Goal: Task Accomplishment & Management: Complete application form

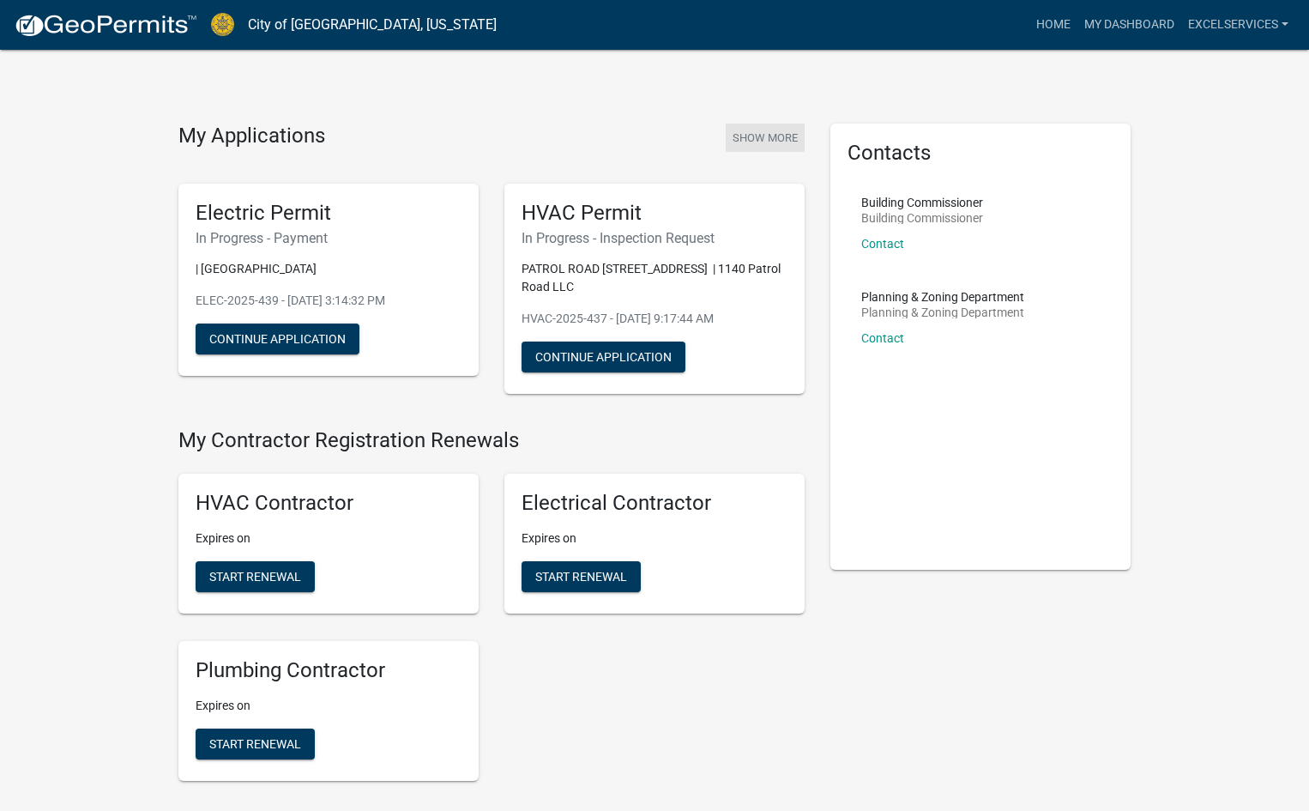
click at [750, 135] on button "Show More" at bounding box center [765, 138] width 79 height 28
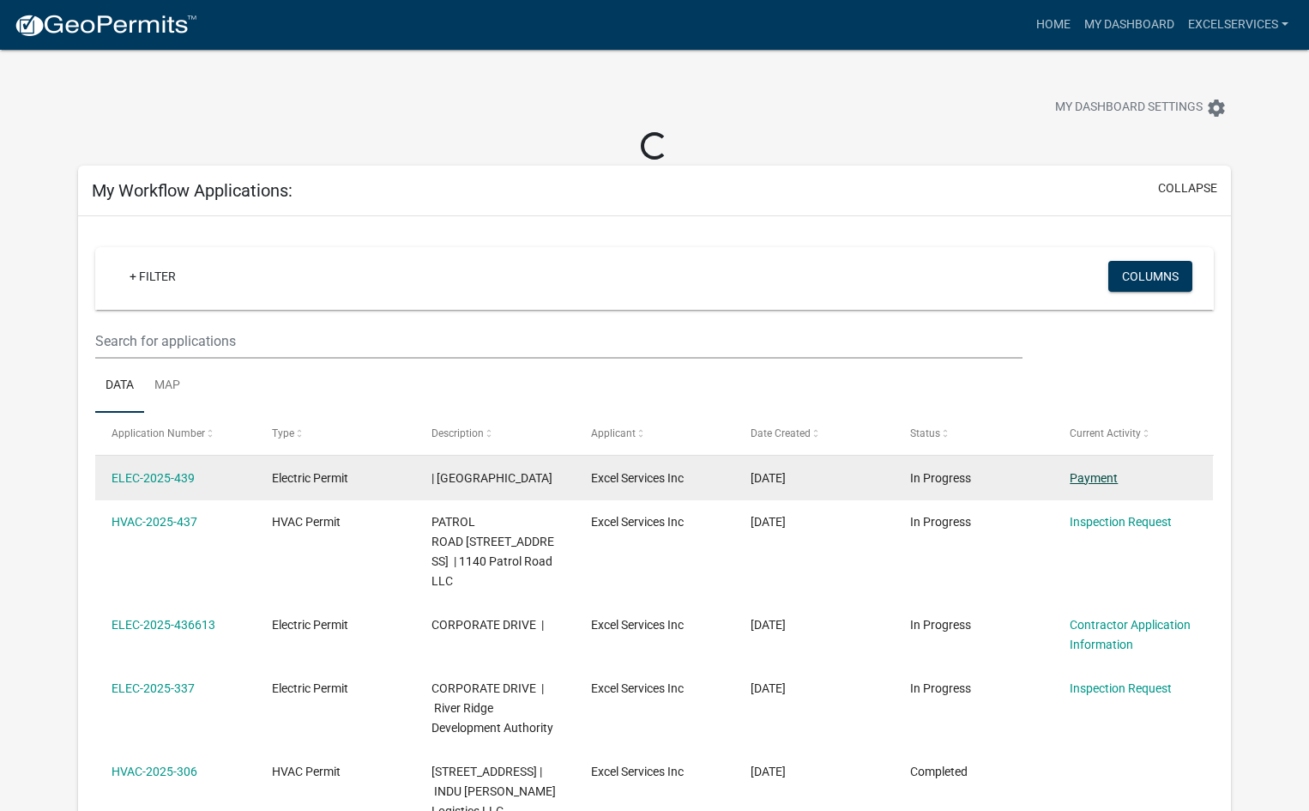
click at [1100, 479] on link "Payment" at bounding box center [1094, 478] width 48 height 14
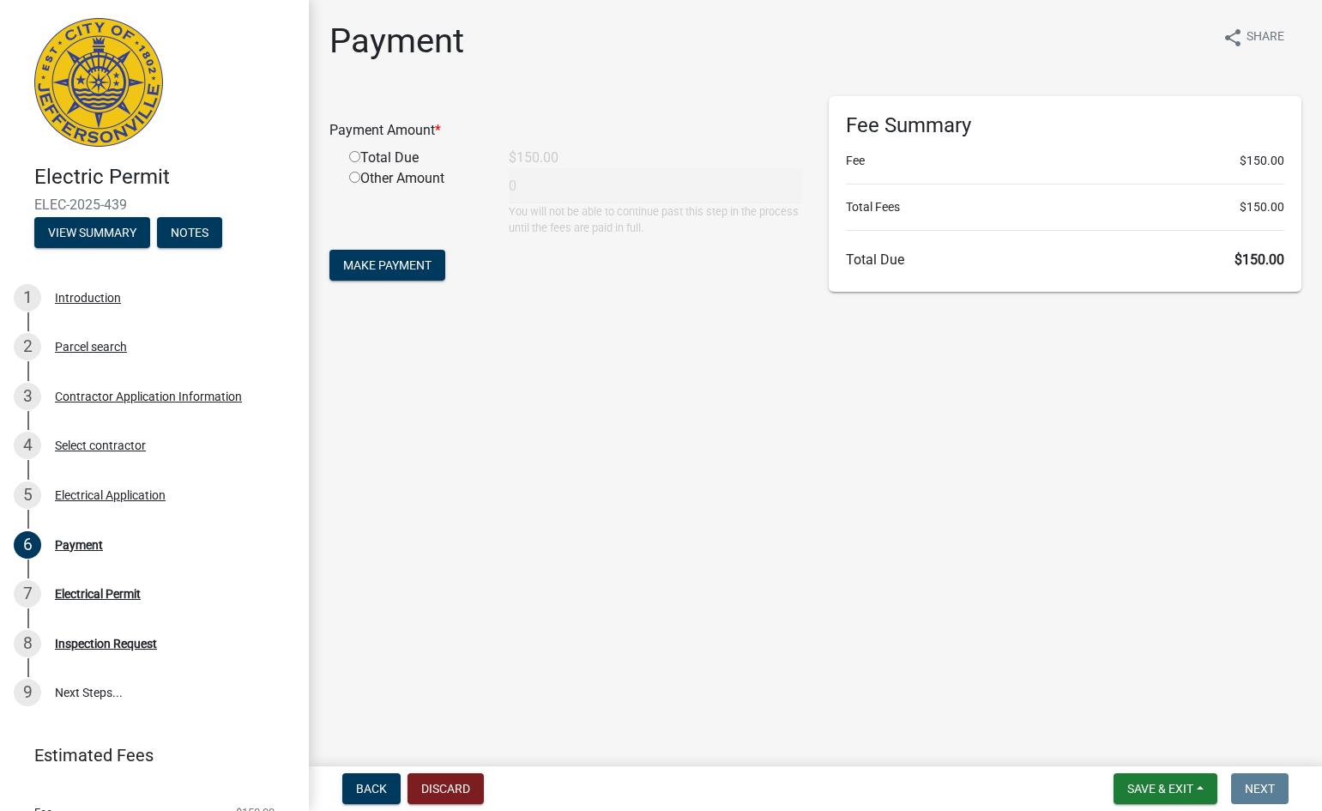
click at [353, 154] on input "radio" at bounding box center [354, 156] width 11 height 11
radio input "true"
type input "150"
click at [392, 265] on span "Make Payment" at bounding box center [387, 265] width 88 height 14
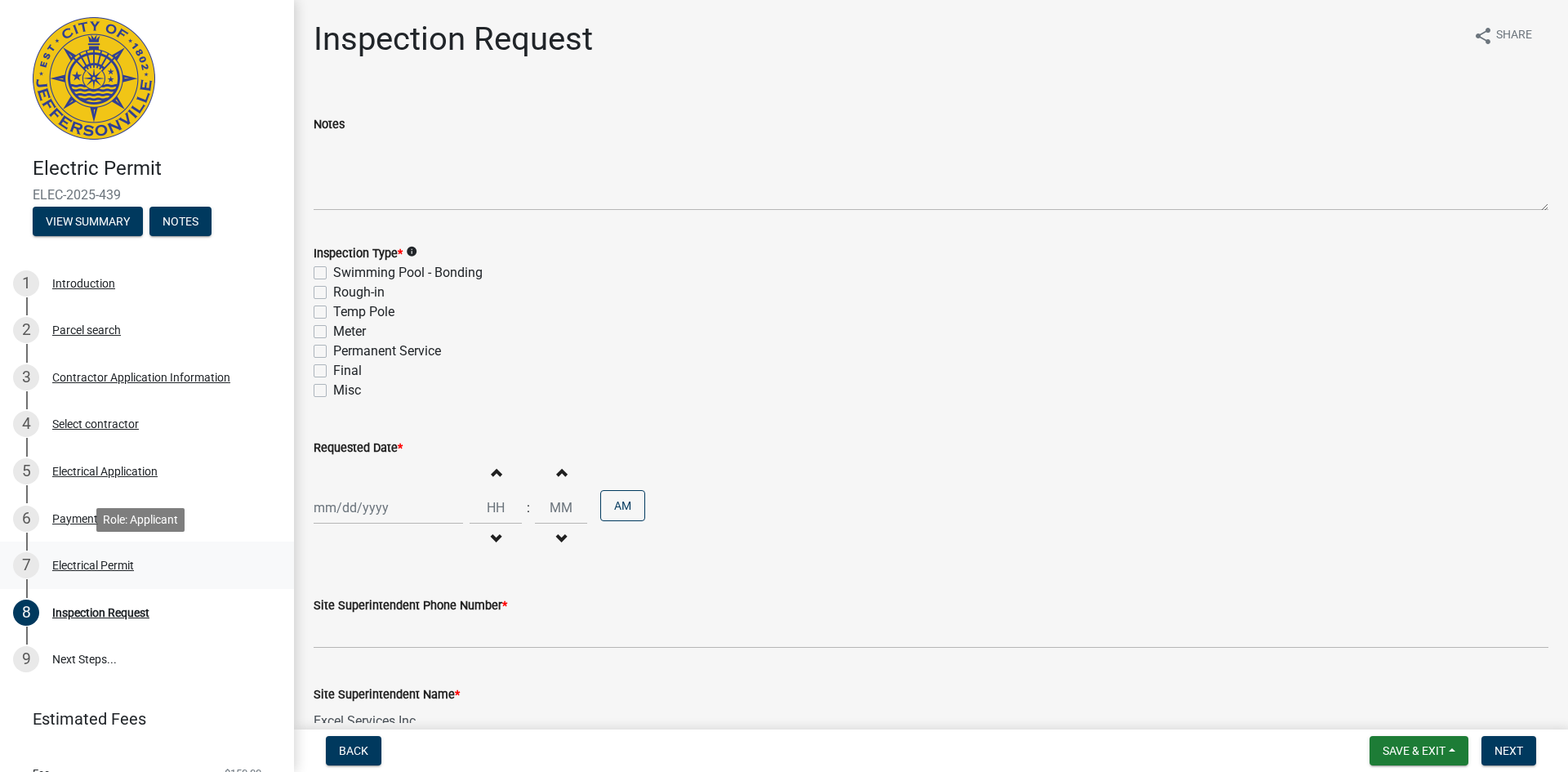
click at [87, 560] on div "Electrical Permit" at bounding box center [93, 565] width 82 height 11
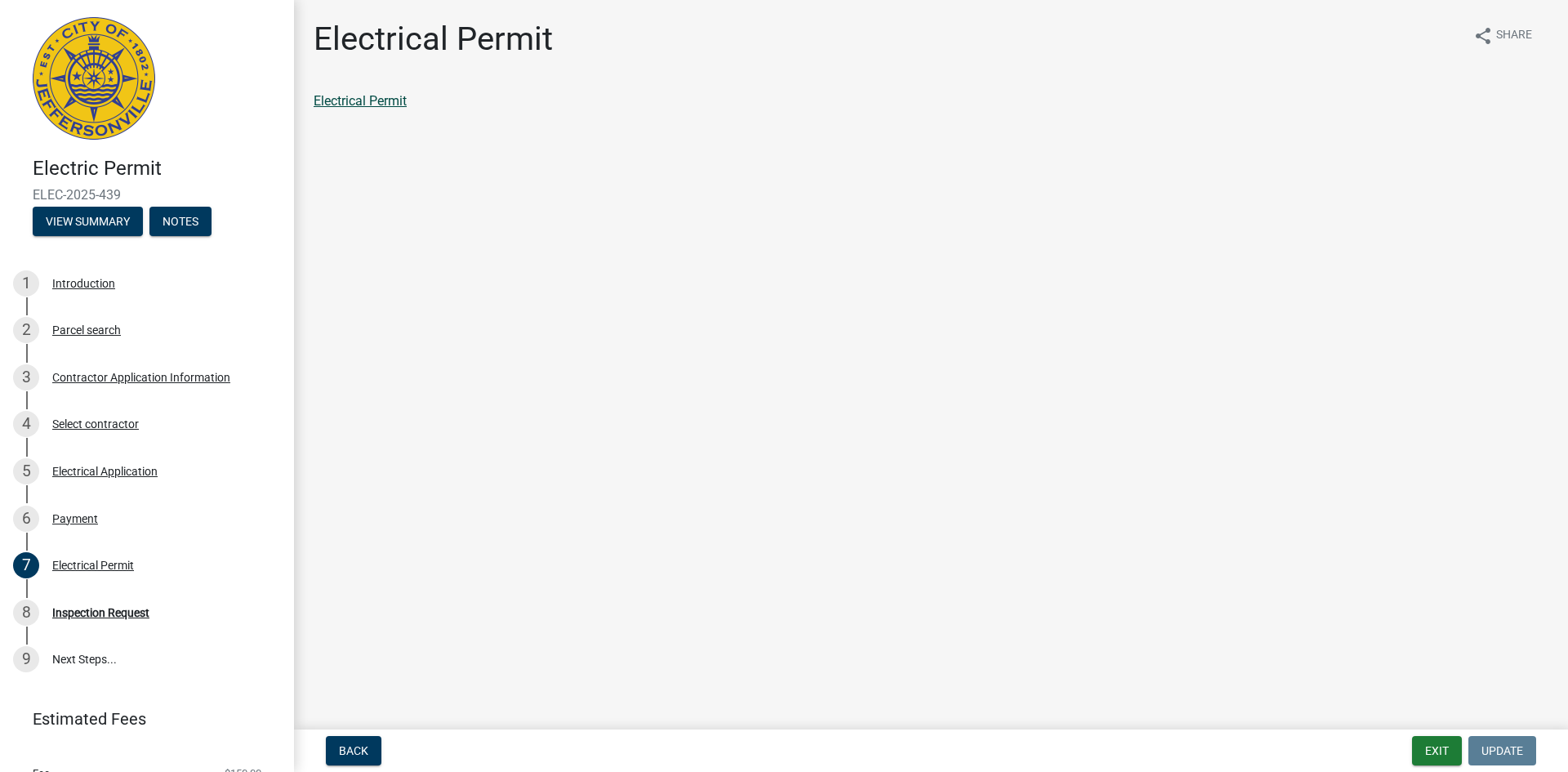
click at [371, 103] on link "Electrical Permit" at bounding box center [360, 101] width 93 height 15
click at [77, 604] on div "8 Inspection Request" at bounding box center [141, 612] width 255 height 26
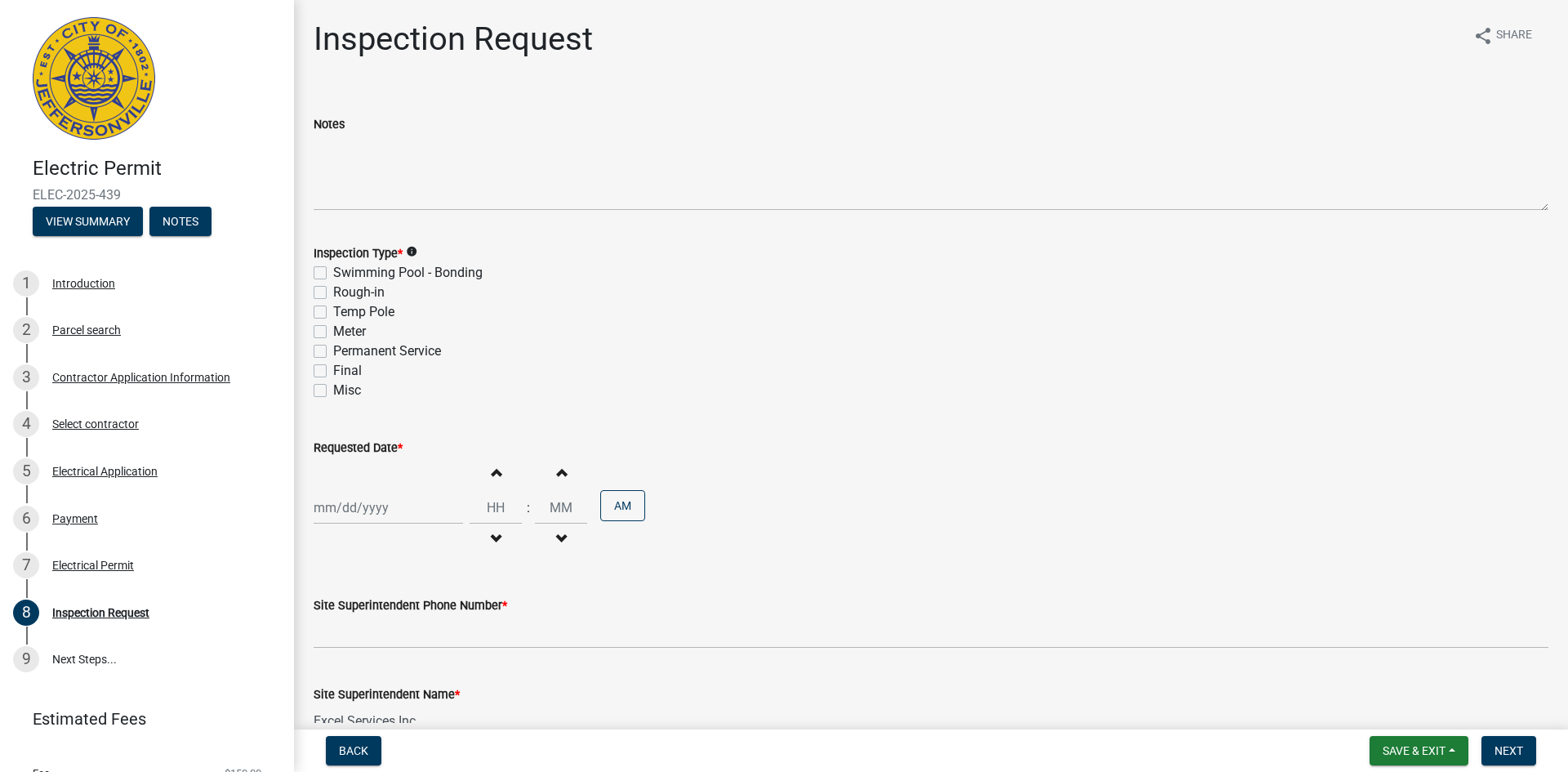
click at [333, 312] on label "Temp Pole" at bounding box center [364, 311] width 61 height 20
click at [333, 312] on input "Temp Pole" at bounding box center [338, 307] width 10 height 10
checkbox input "true"
checkbox input "false"
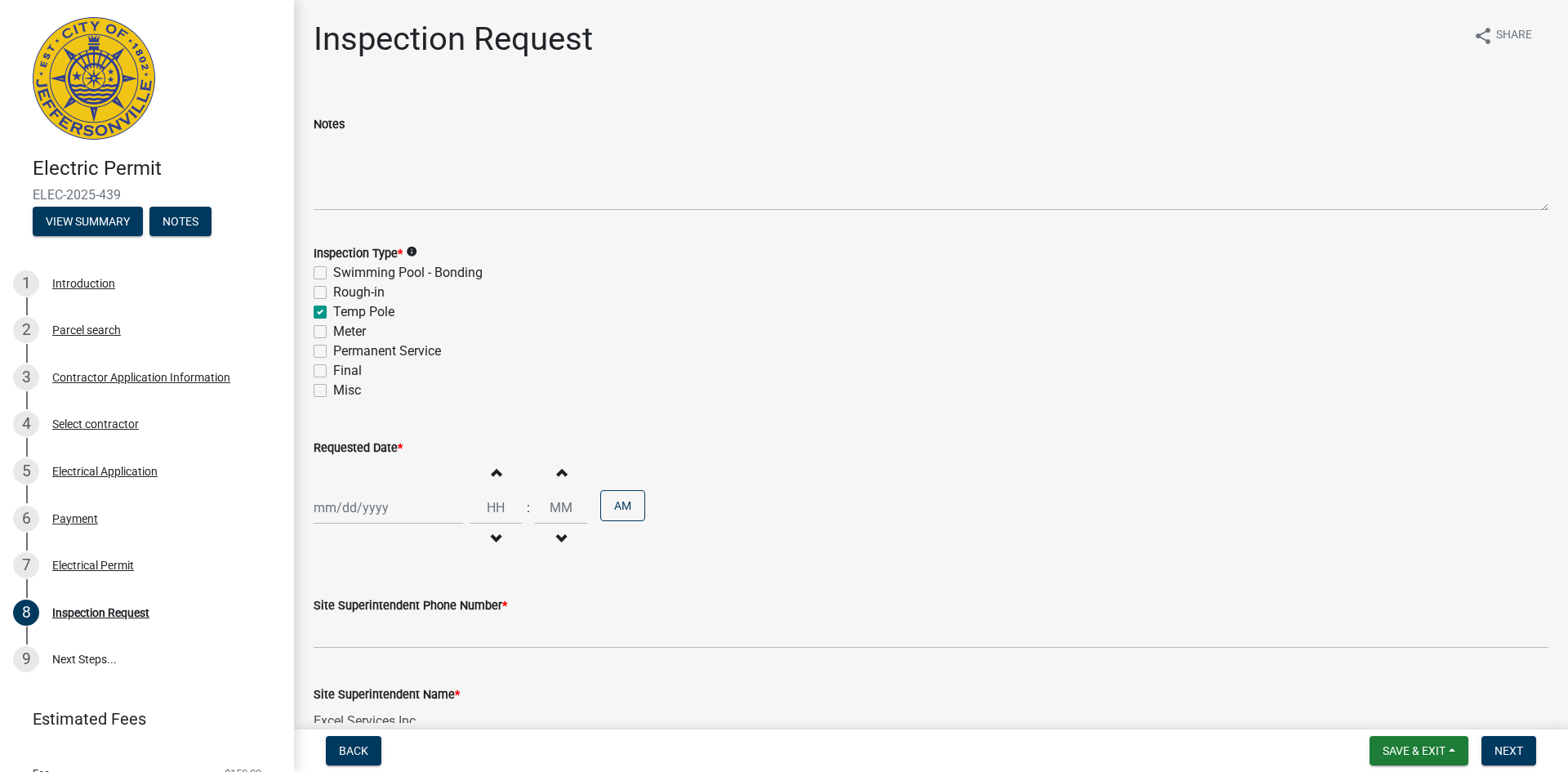
checkbox input "true"
checkbox input "false"
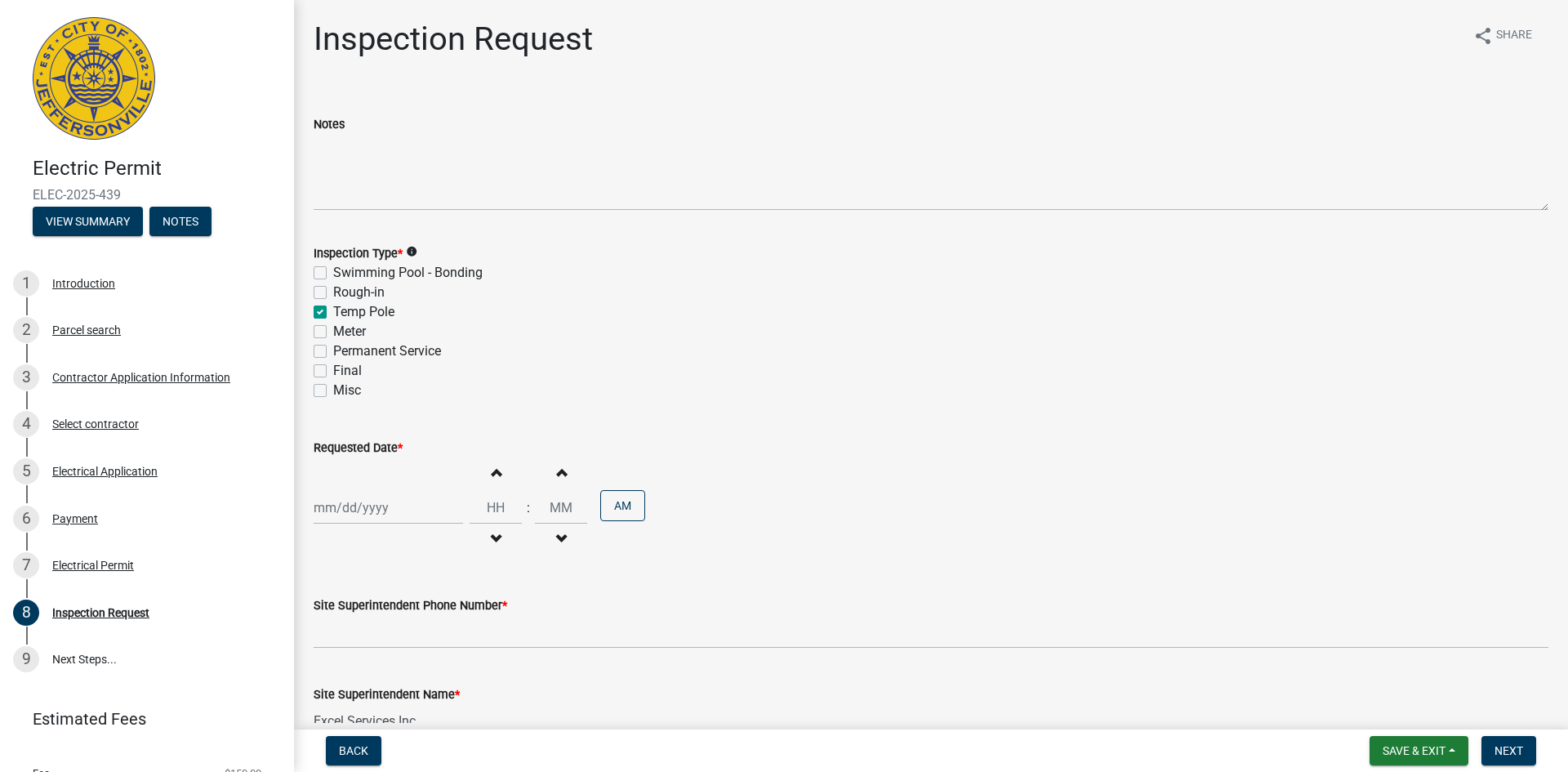
click at [334, 515] on div at bounding box center [387, 507] width 149 height 33
select select "8"
select select "2025"
click at [386, 397] on div "13" at bounding box center [382, 394] width 26 height 26
type input "08/13/2025"
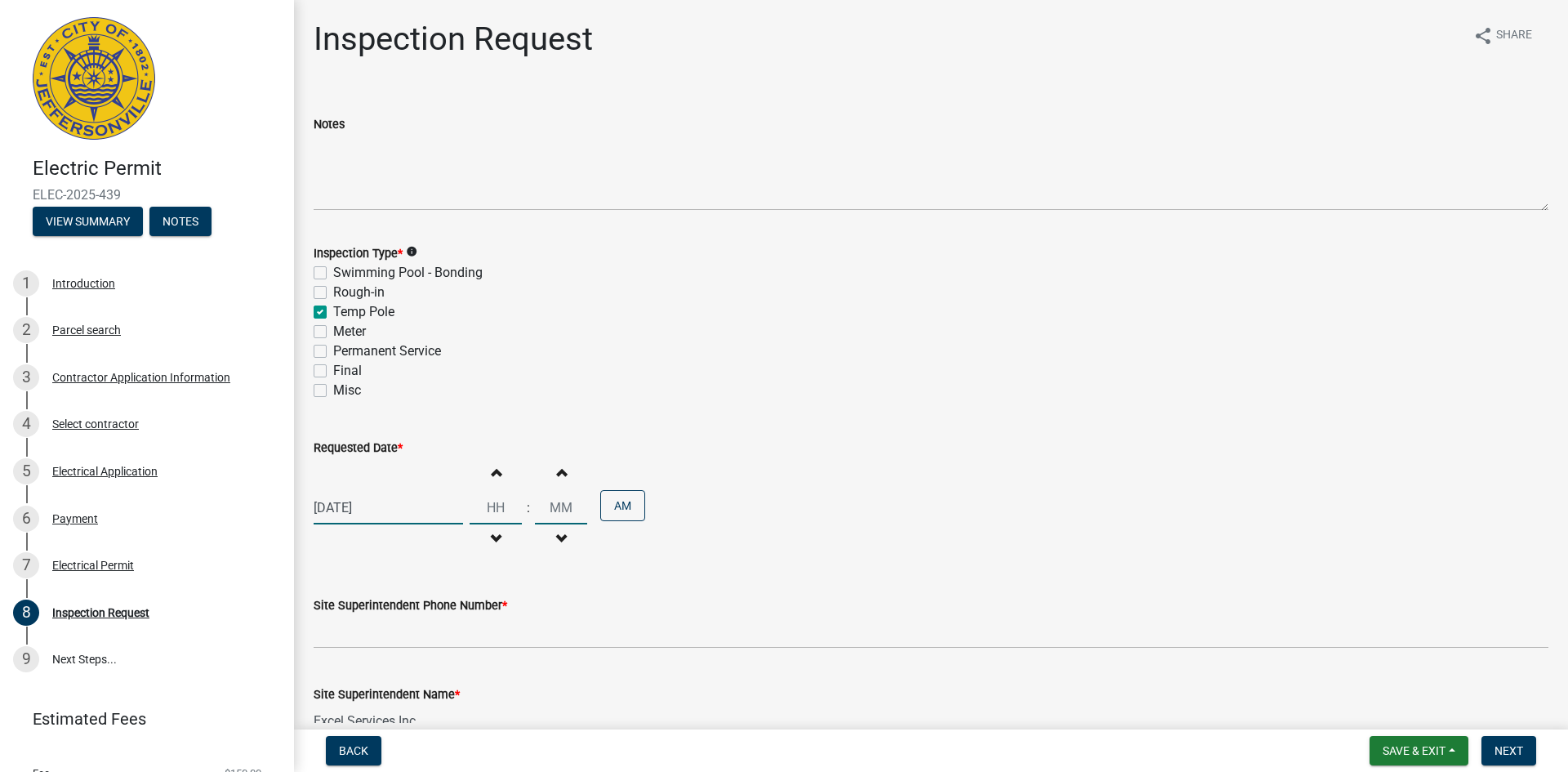
click at [486, 508] on input "Hours" at bounding box center [495, 507] width 52 height 33
type input "09"
type input "00"
click at [555, 508] on input "00" at bounding box center [561, 507] width 52 height 33
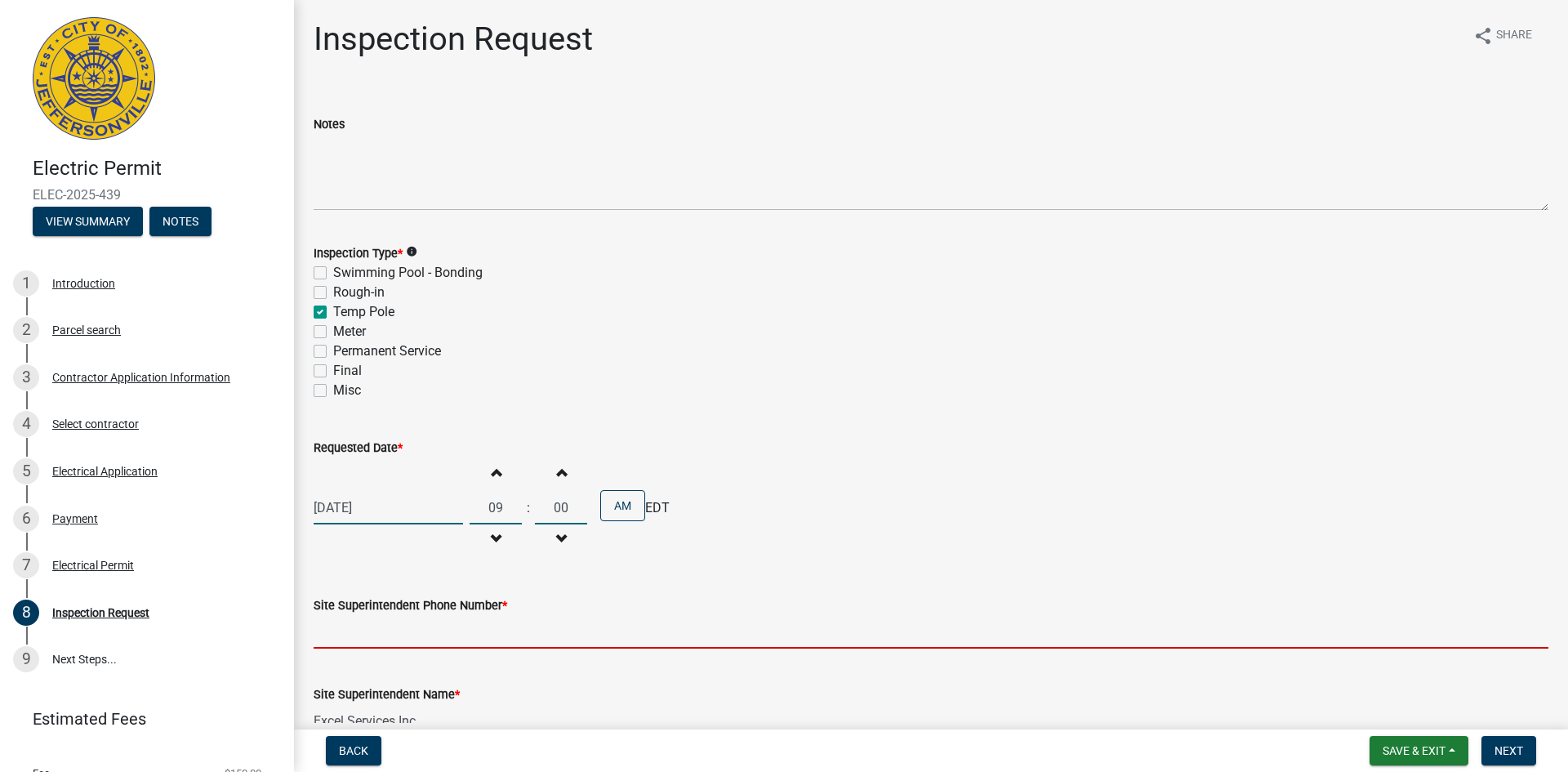
click at [359, 617] on input "Site Superintendent Phone Number *" at bounding box center [930, 631] width 1235 height 33
click at [340, 627] on input "Site Superintendent Phone Number *" at bounding box center [930, 631] width 1235 height 33
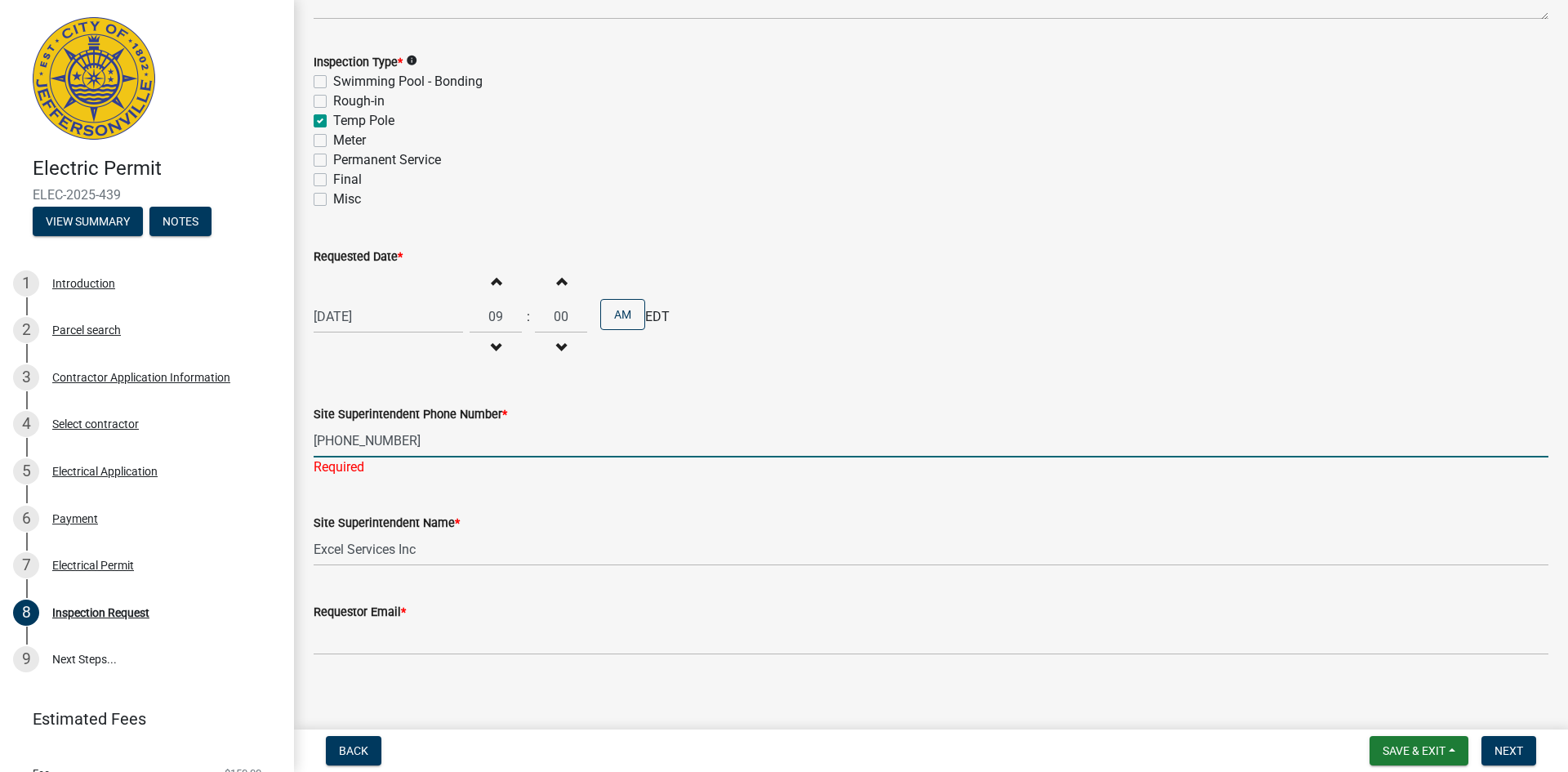
scroll to position [200, 0]
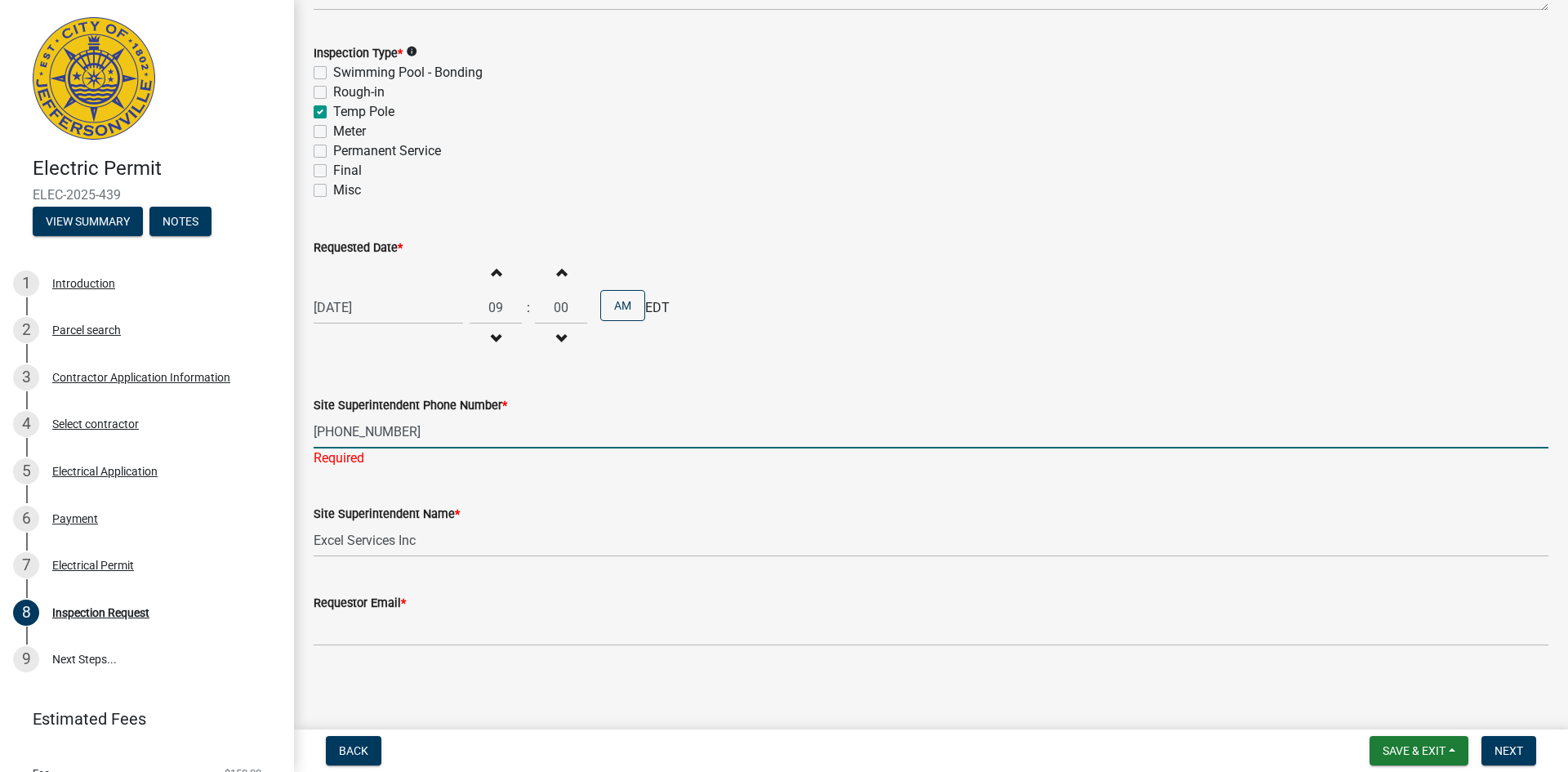
type input "502-443-3175"
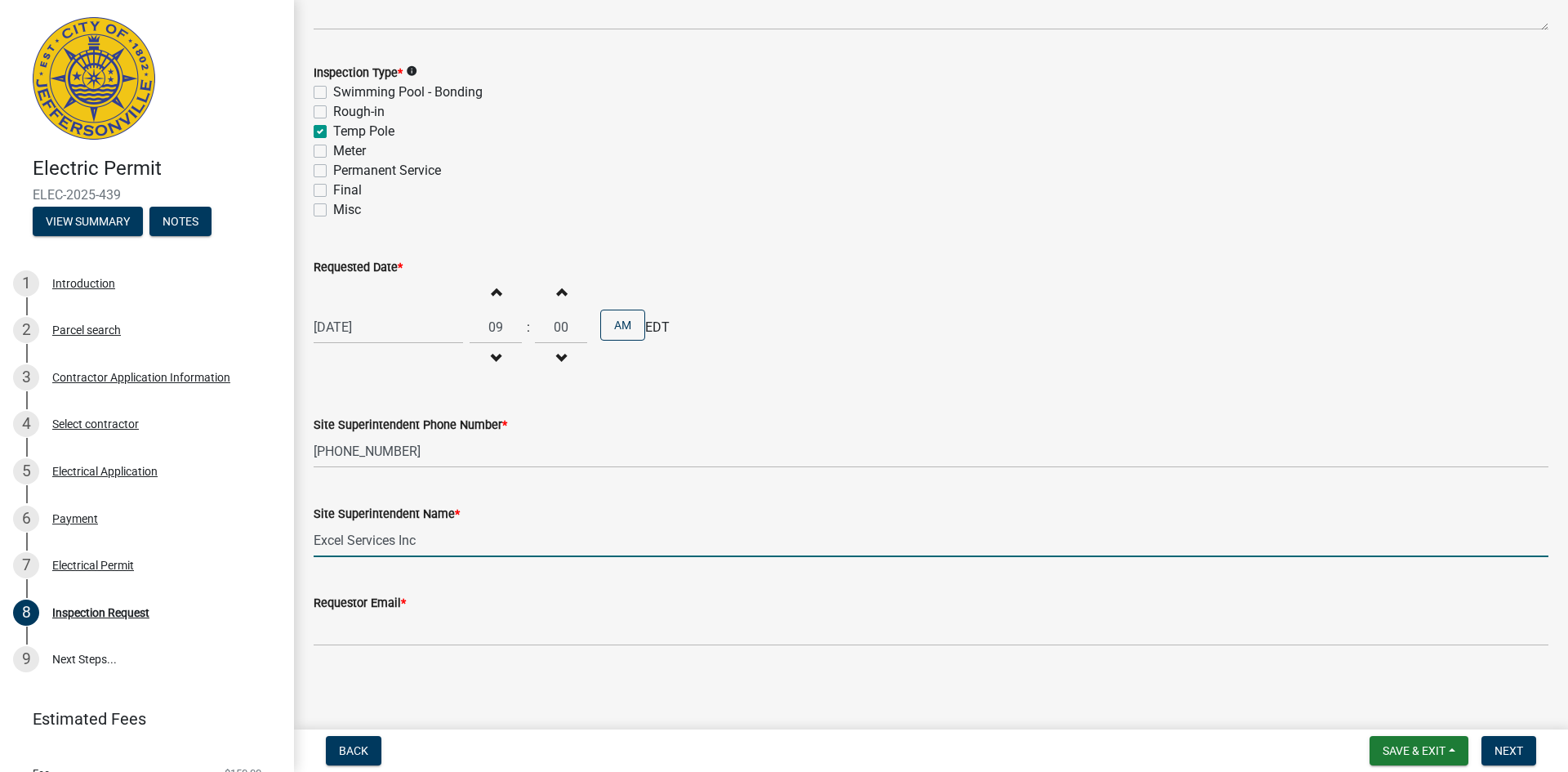
scroll to position [181, 0]
drag, startPoint x: 437, startPoint y: 548, endPoint x: 177, endPoint y: 547, distance: 260.0
click at [177, 547] on div "Electric Permit ELEC-2025-439 View Summary Notes 1 Introduction 2 Parcel search…" at bounding box center [784, 386] width 1568 height 772
type input "Ethan Thomson"
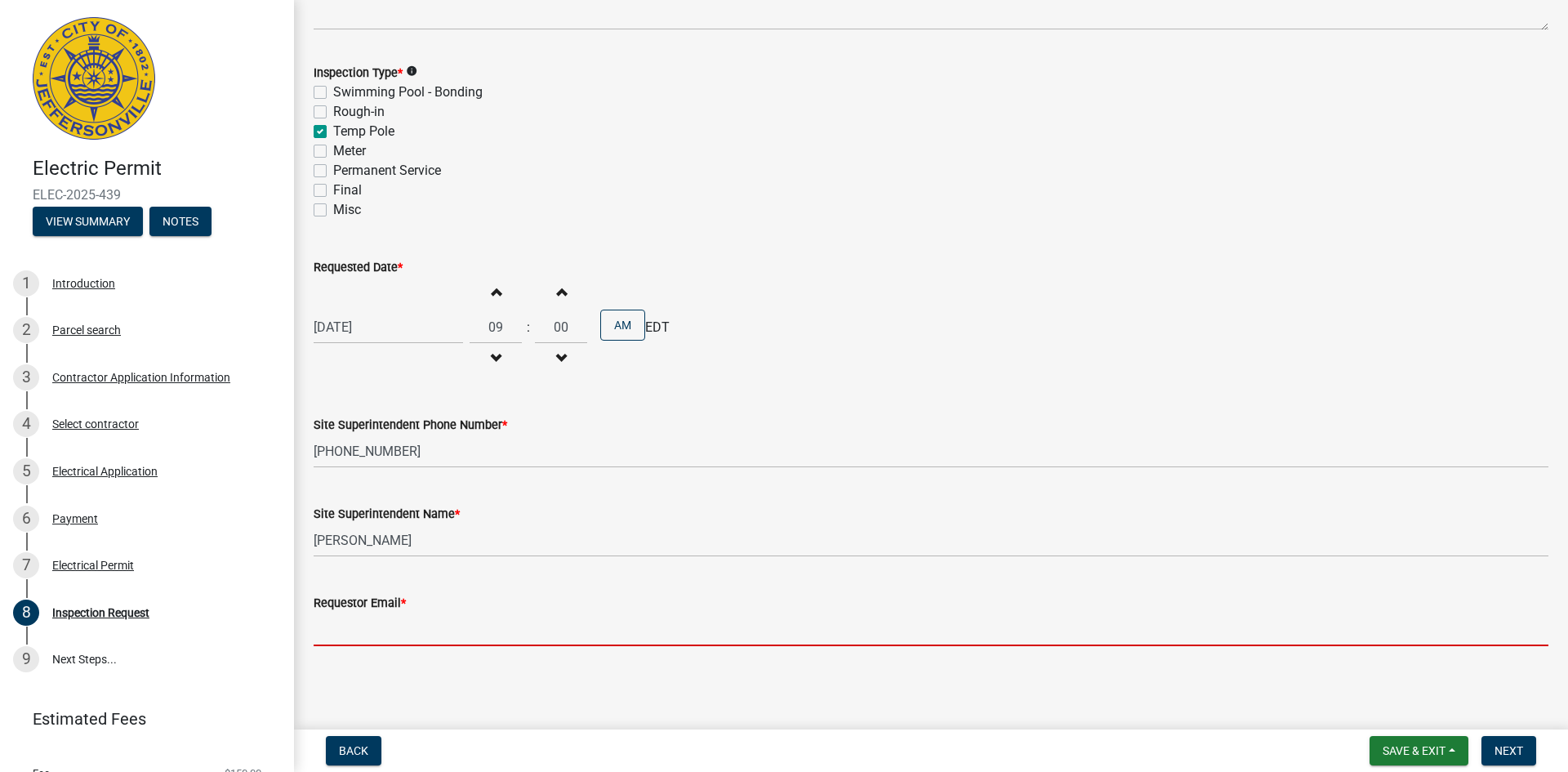
click at [325, 635] on input "Requestor Email *" at bounding box center [930, 628] width 1235 height 33
type input "bsmith@excelservices.biz"
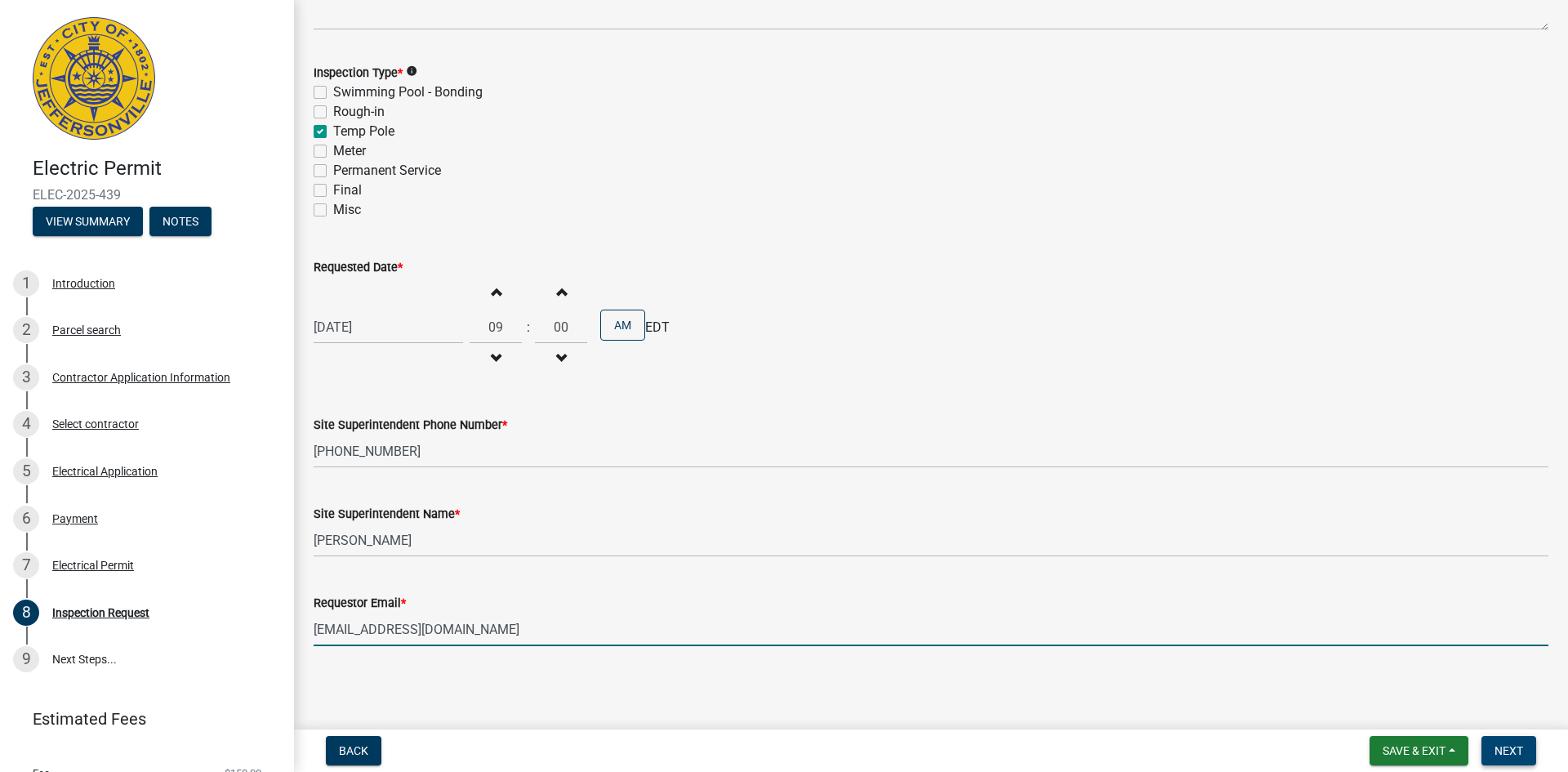
click at [1258, 742] on button "Next" at bounding box center [1508, 750] width 54 height 30
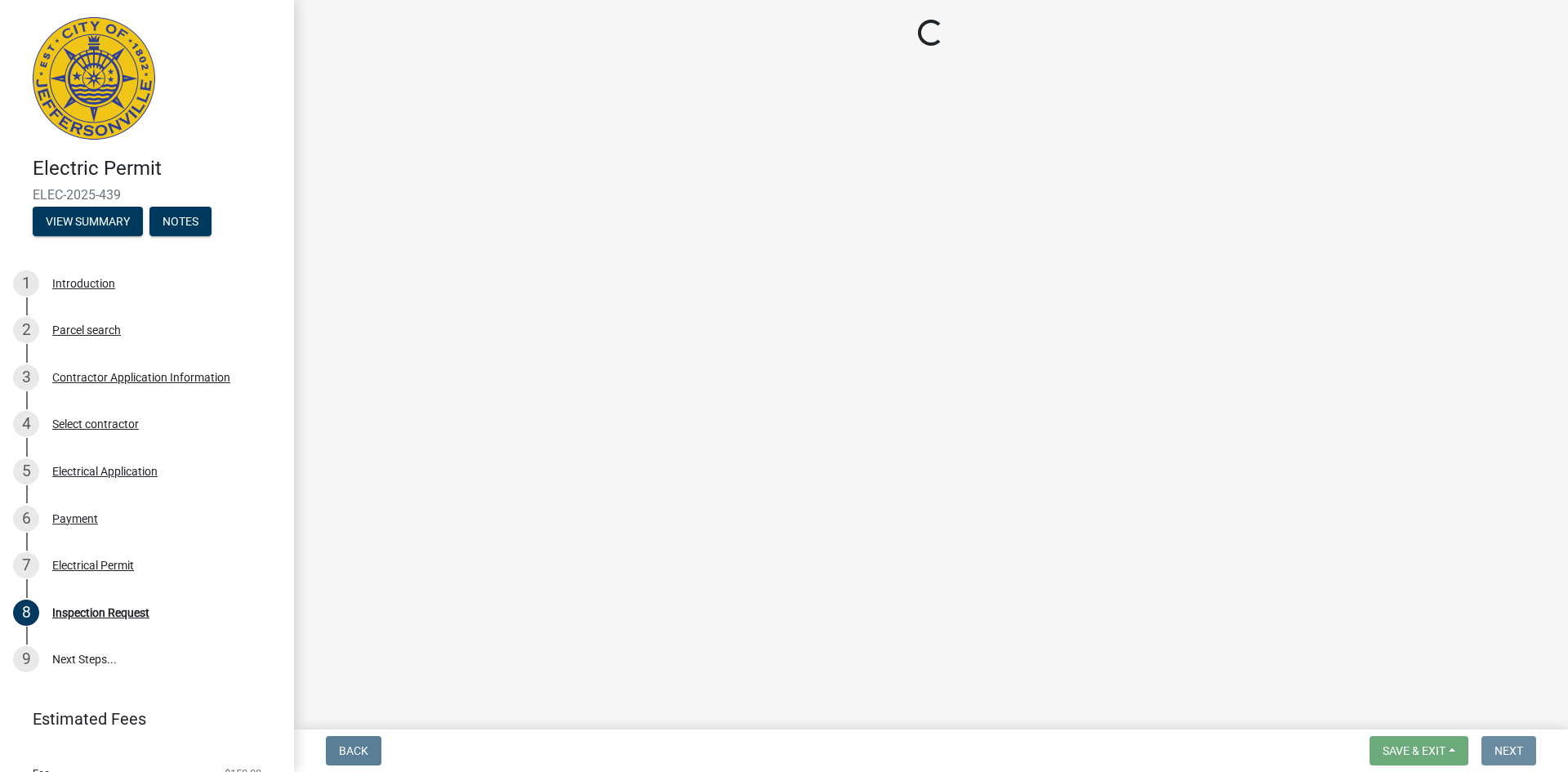
scroll to position [0, 0]
